Goal: Information Seeking & Learning: Understand process/instructions

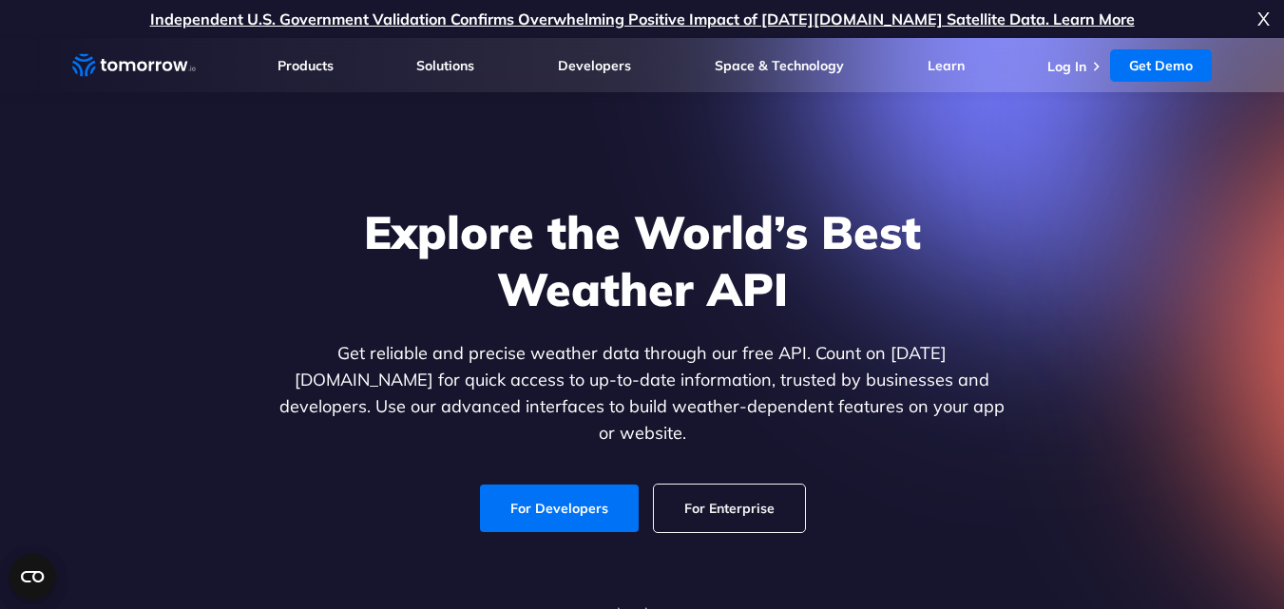
click at [1261, 15] on span "X" at bounding box center [1263, 19] width 12 height 38
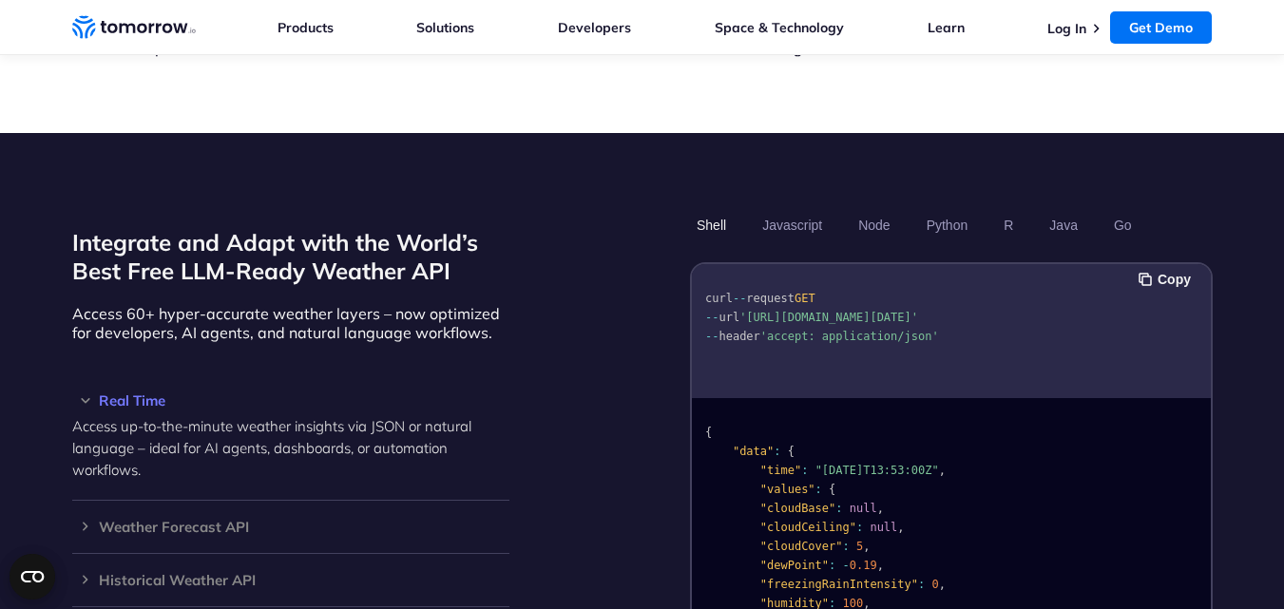
scroll to position [1578, 0]
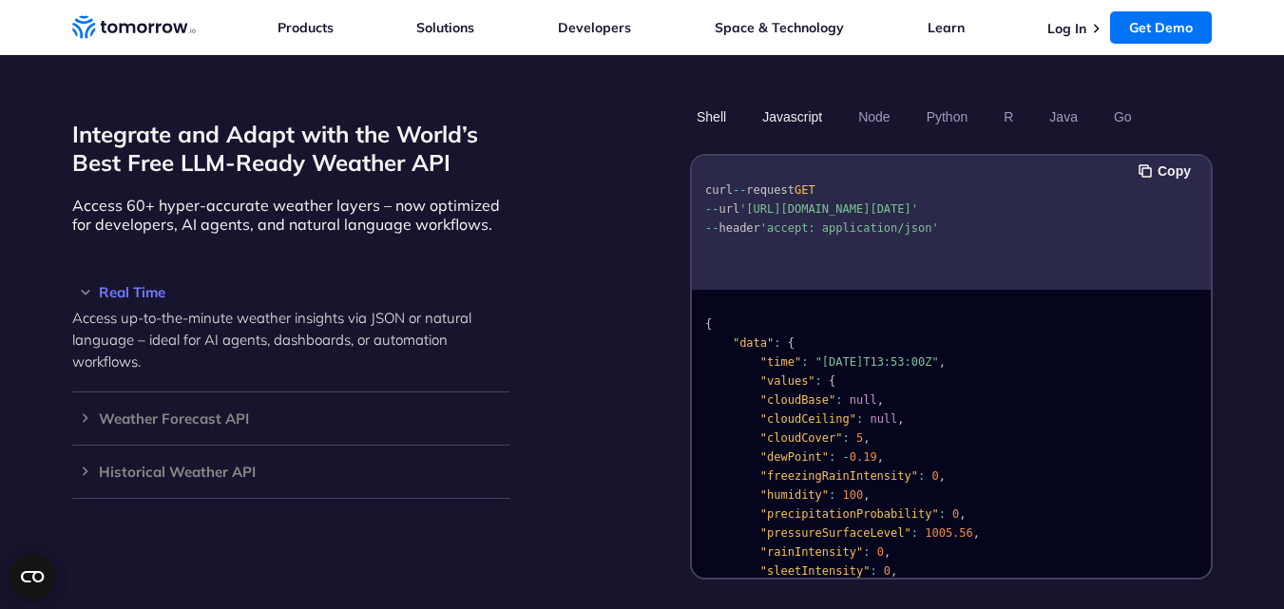
click at [793, 104] on button "Javascript" at bounding box center [792, 117] width 73 height 32
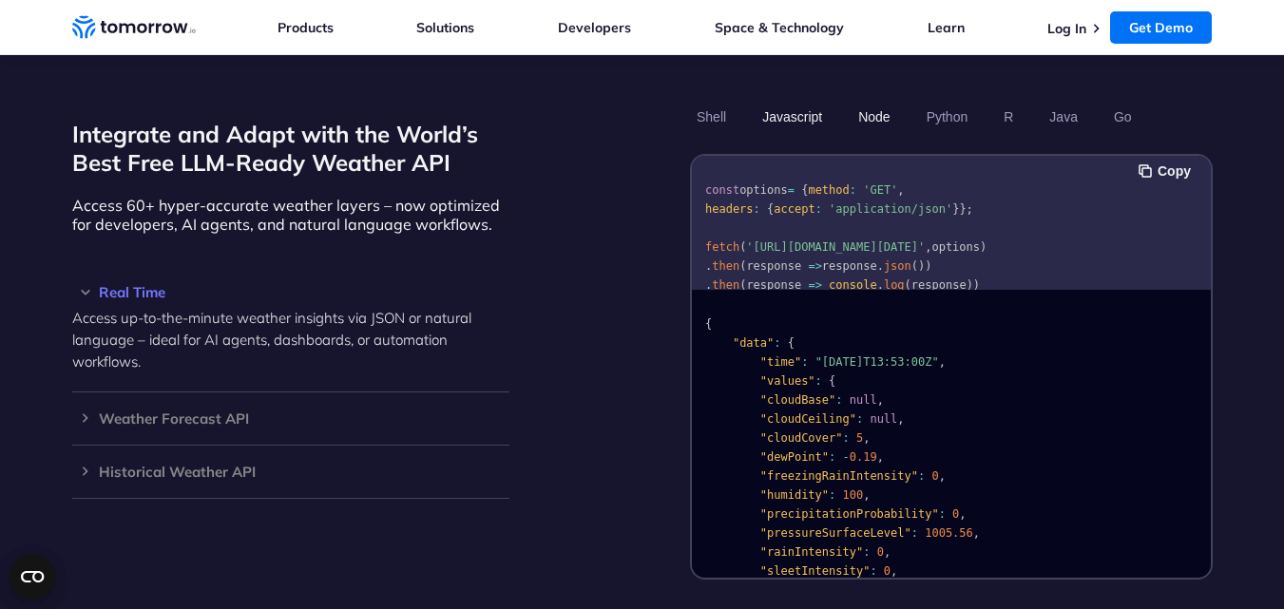
click at [855, 101] on button "Node" at bounding box center [874, 117] width 45 height 32
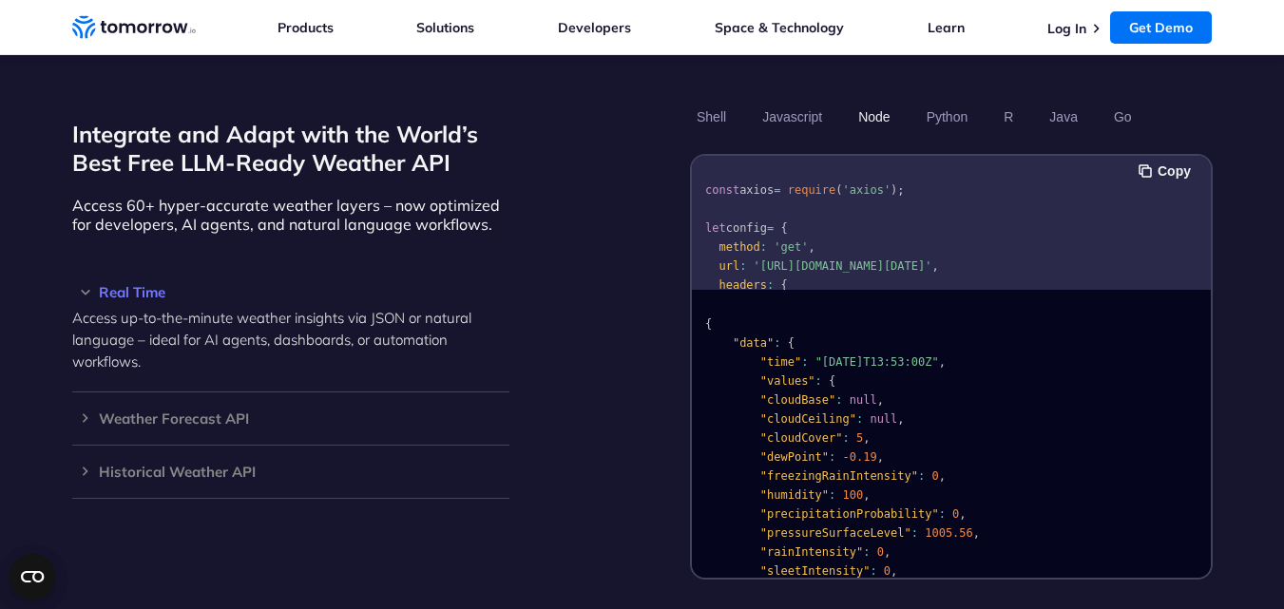
click at [870, 101] on button "Node" at bounding box center [874, 117] width 45 height 32
click at [943, 101] on button "Python" at bounding box center [946, 117] width 55 height 32
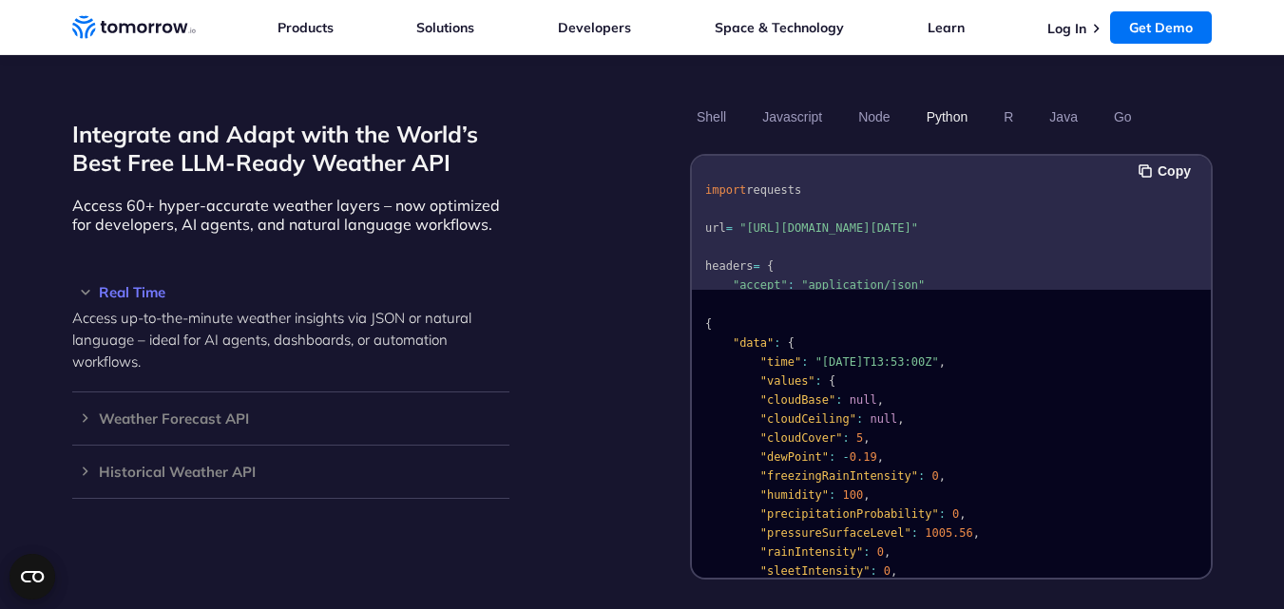
click at [972, 101] on button "Python" at bounding box center [946, 117] width 55 height 32
click at [1012, 101] on button "R" at bounding box center [1008, 117] width 23 height 32
click at [1050, 101] on button "Java" at bounding box center [1064, 117] width 42 height 32
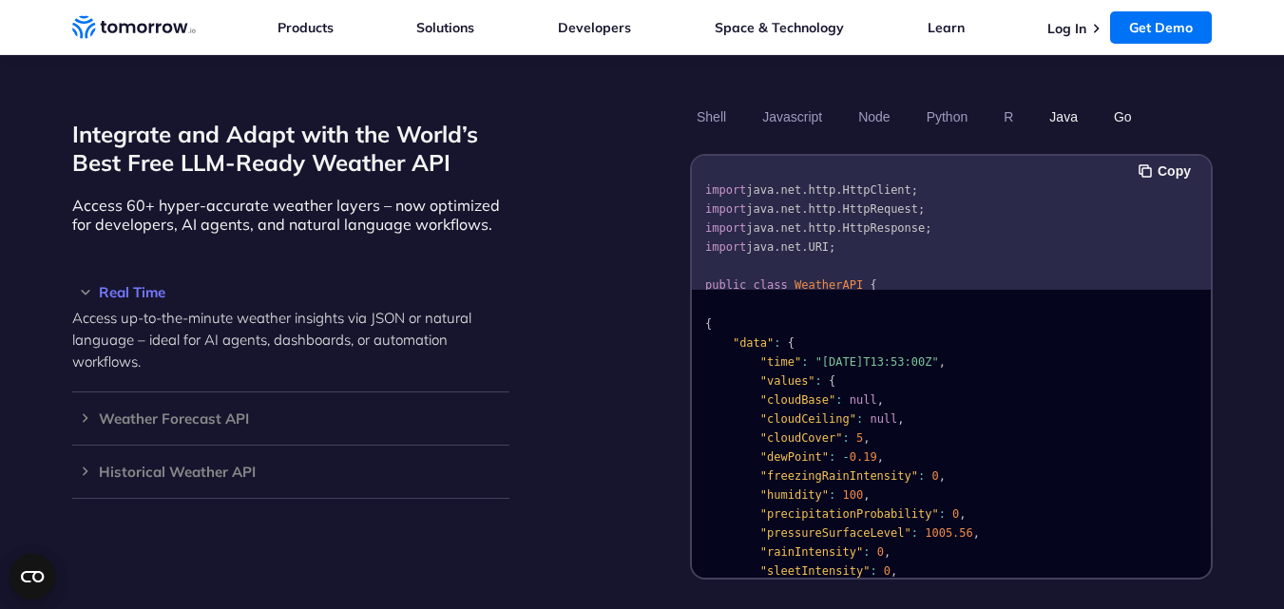
click at [1117, 106] on button "Go" at bounding box center [1121, 117] width 31 height 32
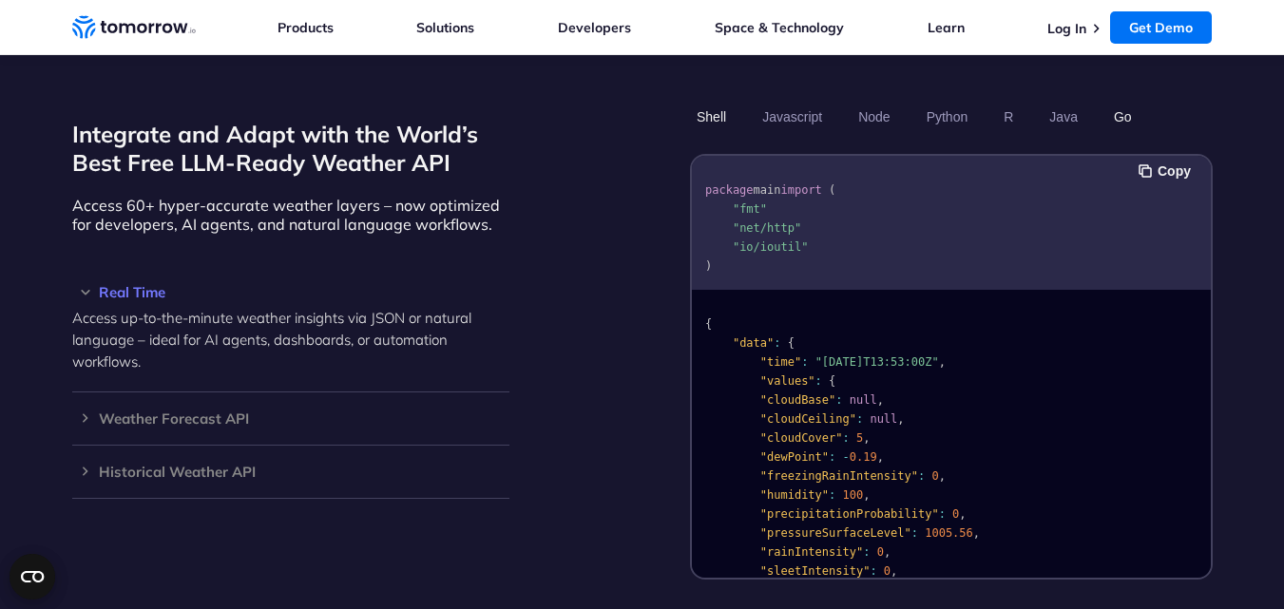
click at [731, 104] on button "Shell" at bounding box center [711, 117] width 43 height 32
click at [759, 104] on button "Javascript" at bounding box center [792, 117] width 73 height 32
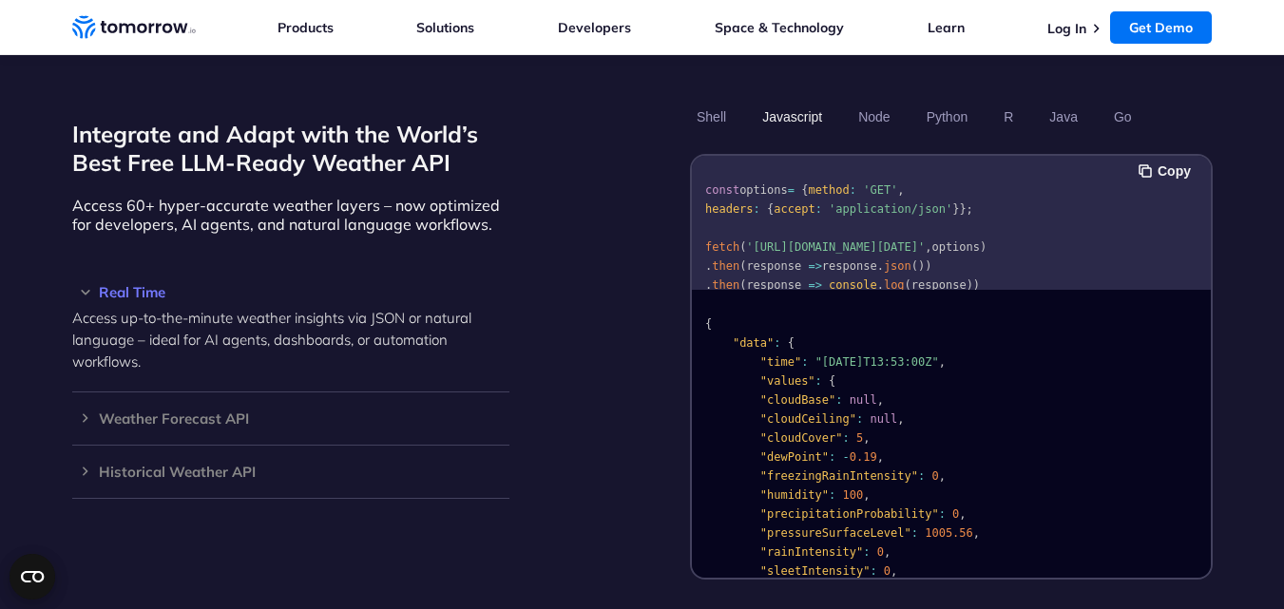
drag, startPoint x: 1204, startPoint y: 205, endPoint x: 1206, endPoint y: 231, distance: 25.7
click at [1206, 231] on div "const options = { method : 'GET' , headers : { accept : 'application/json' } };…" at bounding box center [951, 223] width 519 height 134
click at [1173, 222] on pre "const options = { method : 'GET' , headers : { accept : 'application/json' } };…" at bounding box center [951, 243] width 519 height 163
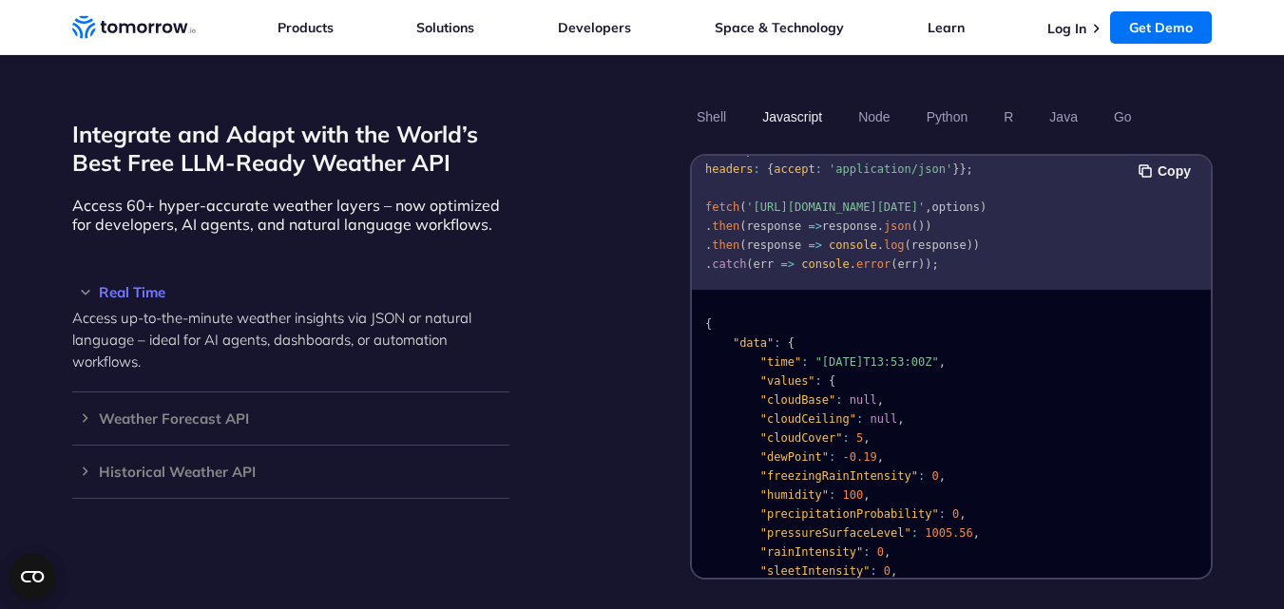
scroll to position [59, 0]
click at [205, 411] on h3 "Weather Forecast API" at bounding box center [290, 418] width 437 height 14
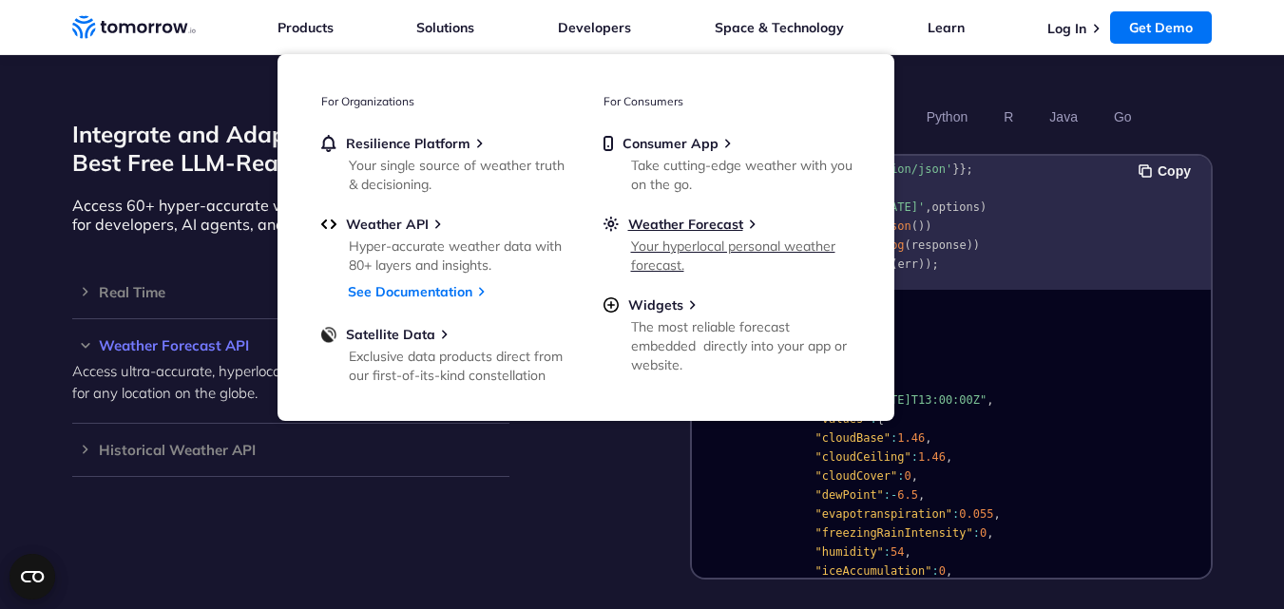
click at [651, 239] on div "Your hyperlocal personal weather forecast." at bounding box center [741, 256] width 221 height 38
